Goal: Transaction & Acquisition: Download file/media

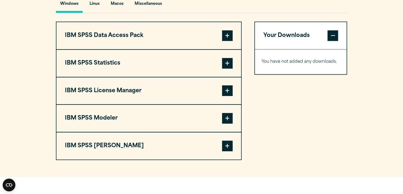
scroll to position [409, 0]
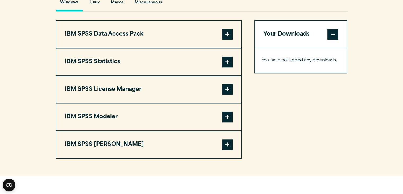
click at [228, 144] on span at bounding box center [227, 144] width 11 height 11
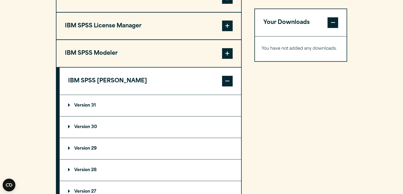
scroll to position [477, 0]
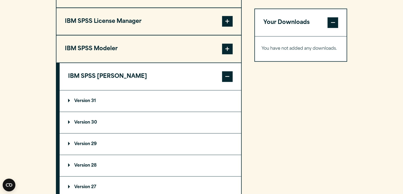
click at [89, 99] on p "Version 31" at bounding box center [82, 101] width 28 height 4
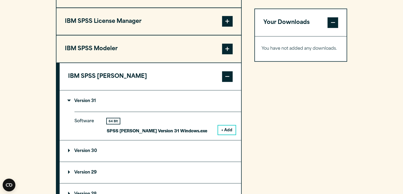
click at [228, 126] on button "+ Add" at bounding box center [226, 129] width 17 height 9
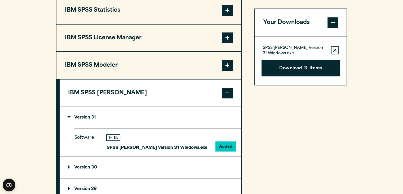
scroll to position [460, 0]
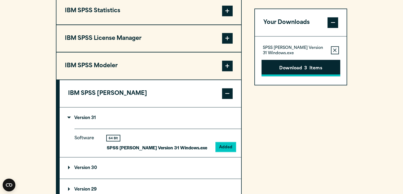
click at [304, 64] on button "Download 3 Items" at bounding box center [301, 68] width 79 height 16
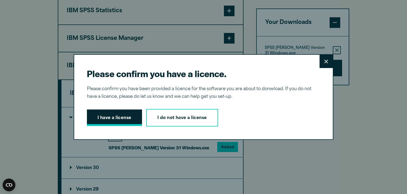
click at [117, 119] on button "I have a license" at bounding box center [114, 117] width 55 height 16
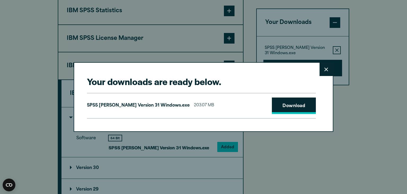
click at [289, 109] on link "Download" at bounding box center [294, 105] width 44 height 16
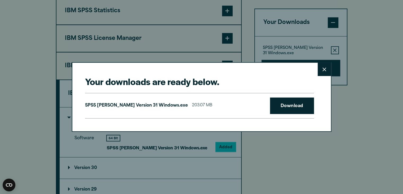
click at [376, 96] on div "Your downloads are ready below. Close SPSS [PERSON_NAME] Version 31 Windows.exe…" at bounding box center [201, 97] width 403 height 194
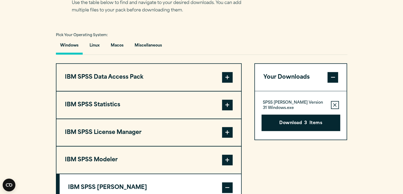
scroll to position [365, 0]
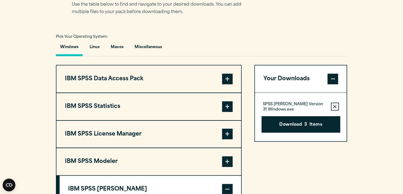
click at [231, 105] on span at bounding box center [227, 106] width 11 height 11
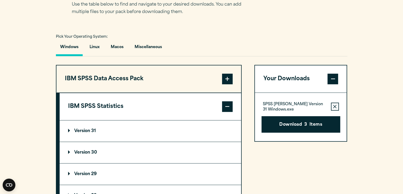
click at [68, 129] on p "Version 31" at bounding box center [82, 131] width 28 height 4
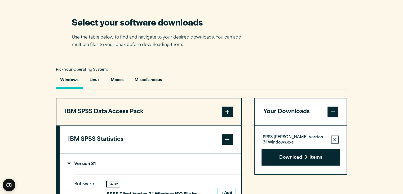
scroll to position [332, 0]
click at [115, 82] on button "Macos" at bounding box center [117, 81] width 21 height 15
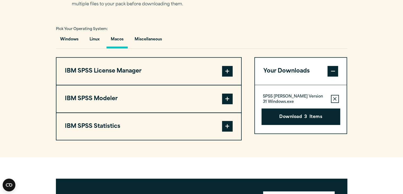
scroll to position [356, 0]
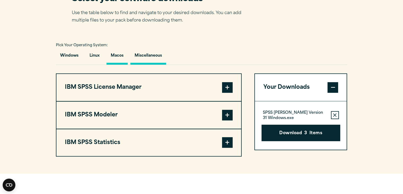
click at [152, 54] on button "Miscellaneous" at bounding box center [148, 56] width 36 height 15
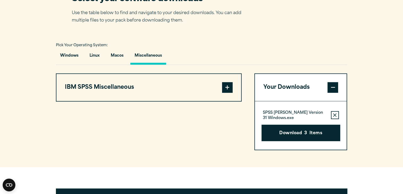
click at [227, 84] on span at bounding box center [227, 87] width 11 height 11
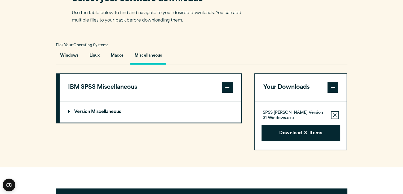
click at [68, 109] on p "Version Miscellaneous" at bounding box center [94, 111] width 53 height 4
